Goal: Task Accomplishment & Management: Manage account settings

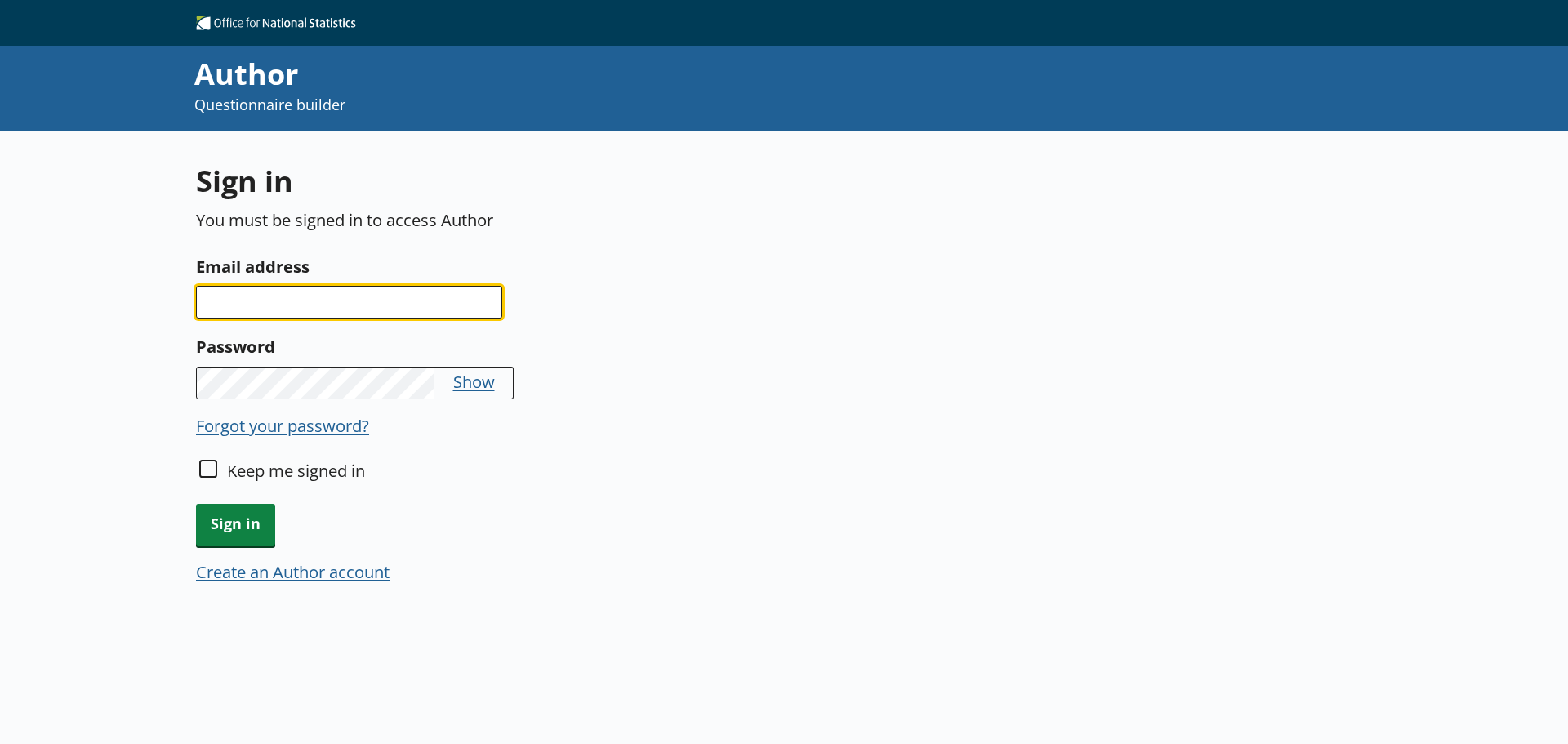
click at [274, 300] on input "Email address" at bounding box center [349, 302] width 306 height 32
type input "[EMAIL_ADDRESS][DOMAIN_NAME]"
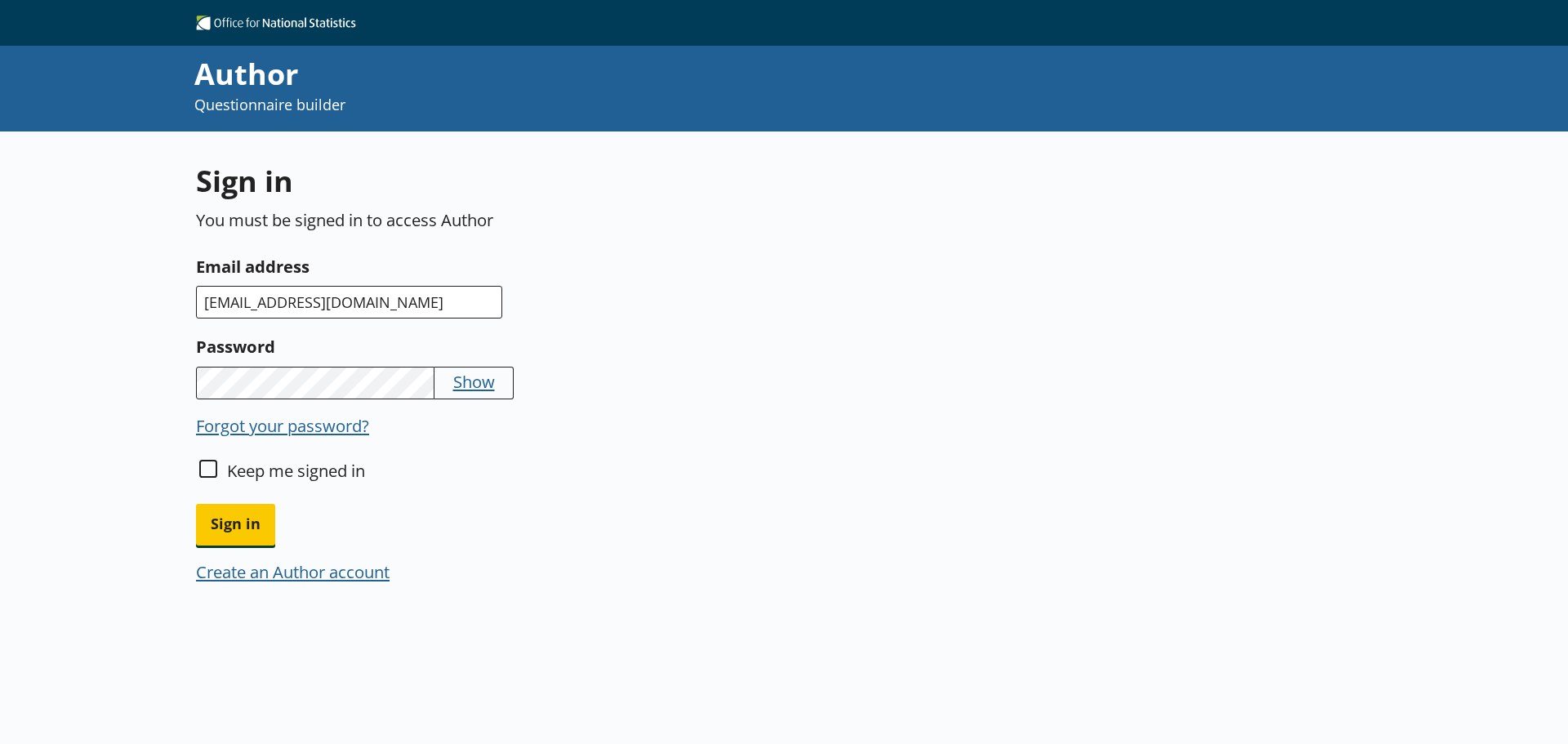
click at [196, 504] on button "Sign in" at bounding box center [235, 525] width 80 height 42
